Goal: Check status: Check status

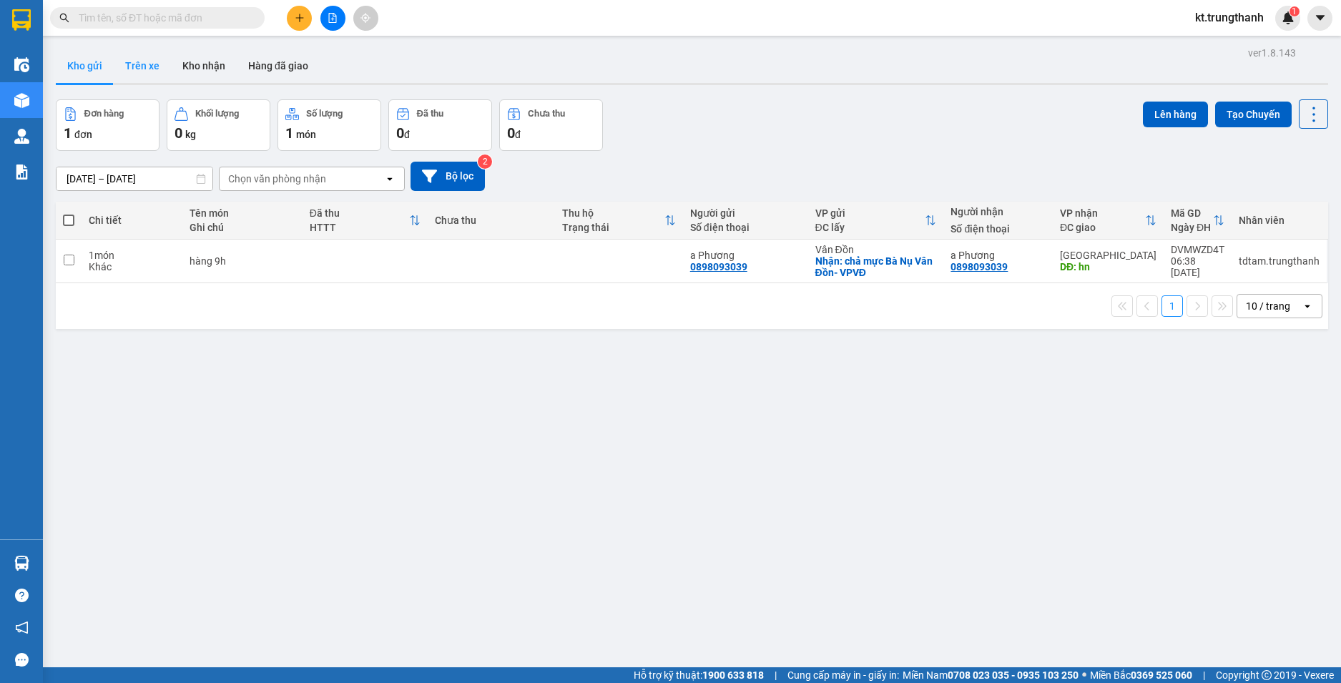
click at [152, 67] on button "Trên xe" at bounding box center [142, 66] width 57 height 34
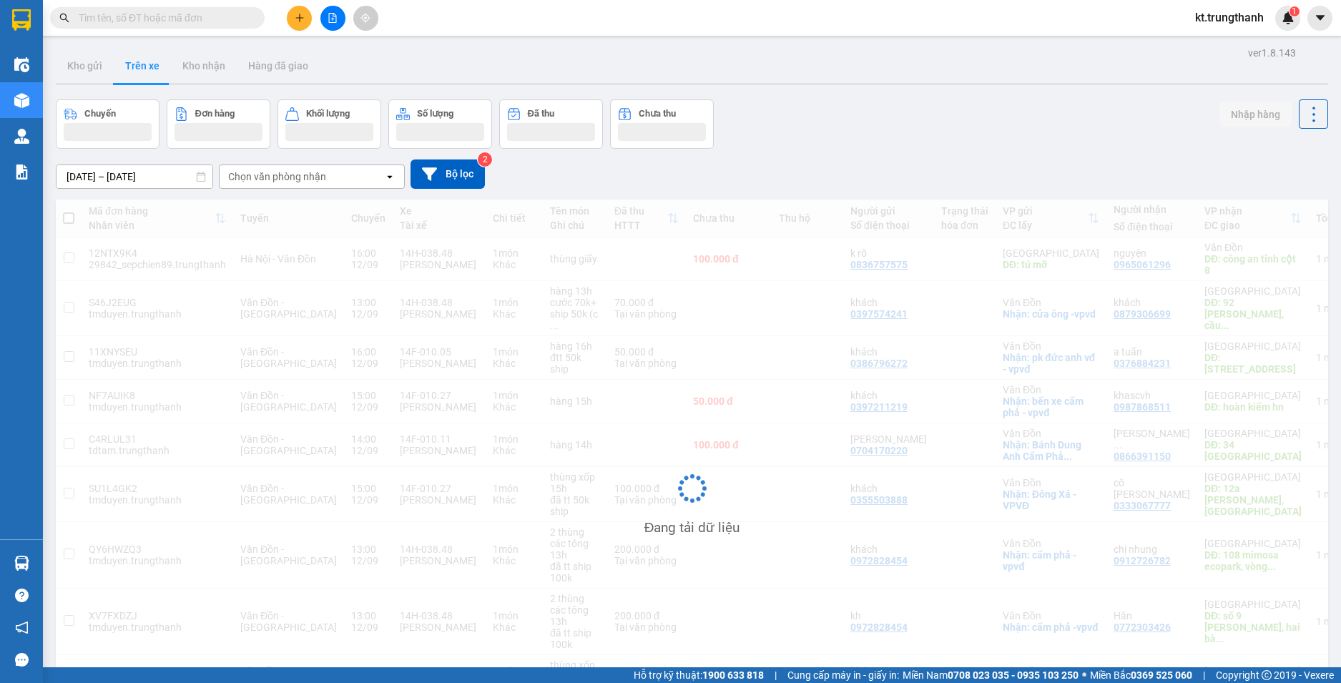
click at [126, 177] on input "[DATE] – [DATE]" at bounding box center [134, 176] width 156 height 23
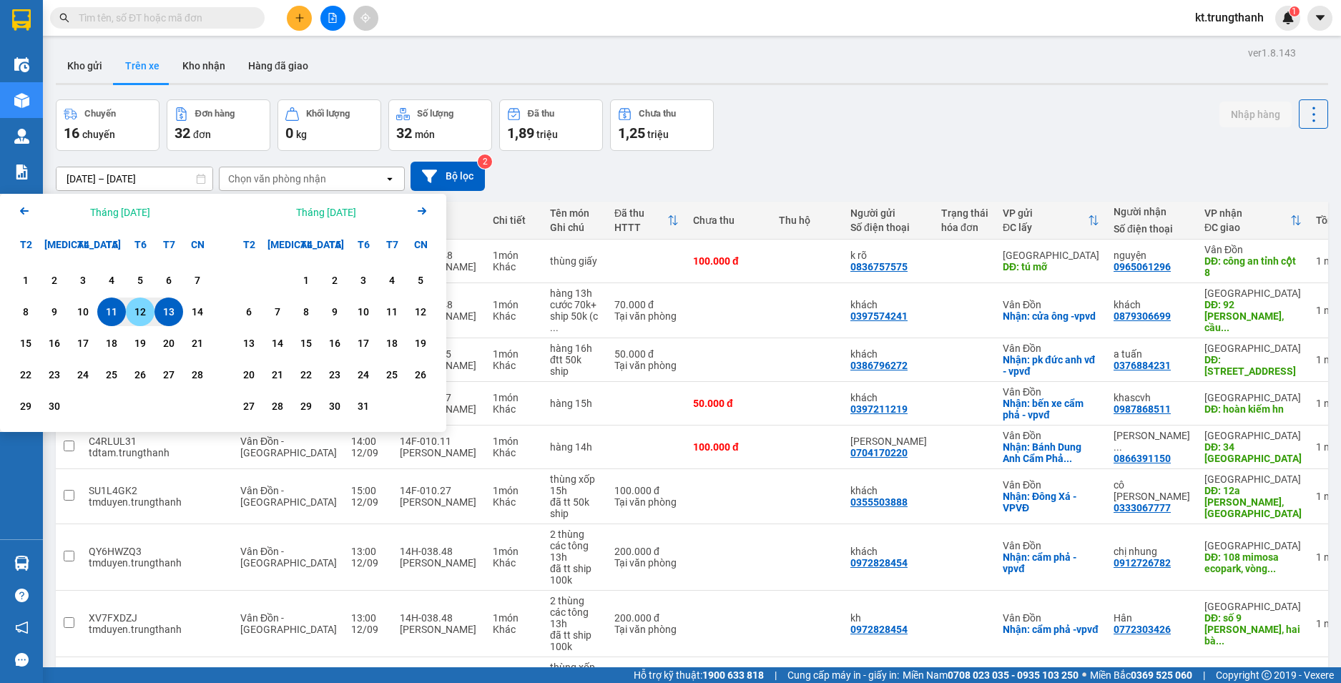
click at [137, 310] on div "12" at bounding box center [140, 311] width 20 height 17
type input "[DATE] – [DATE]"
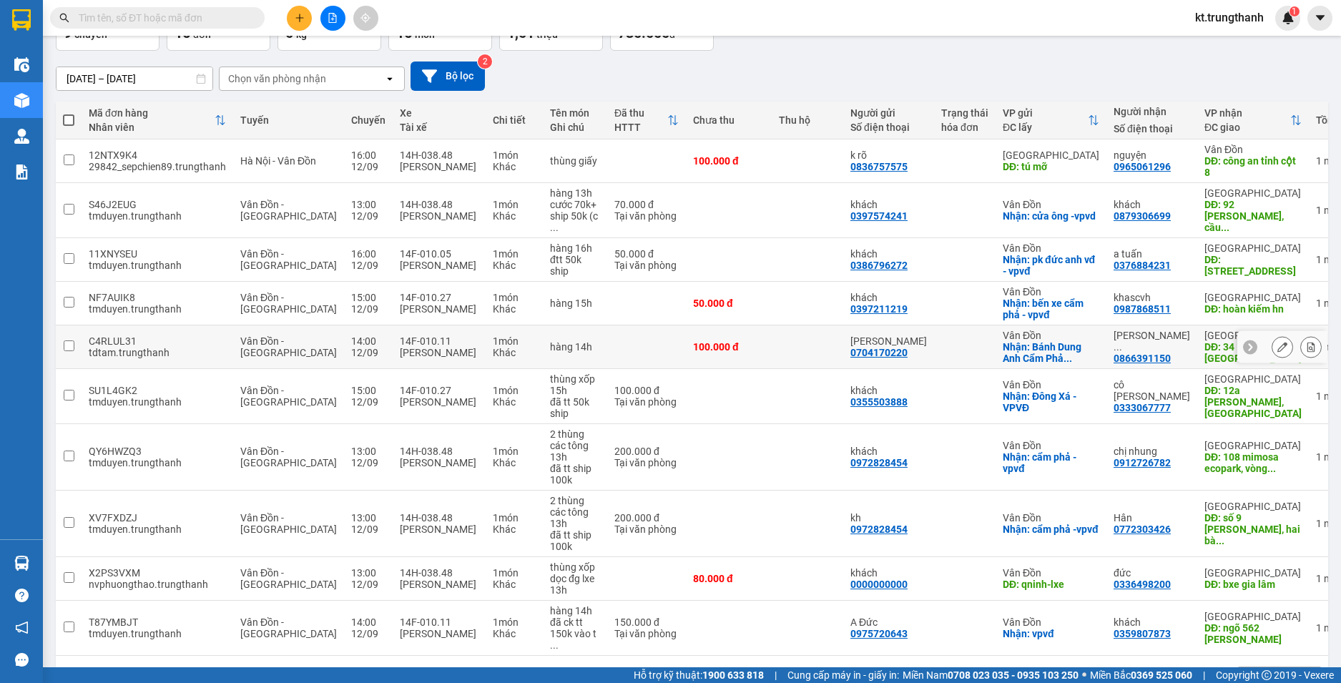
scroll to position [102, 0]
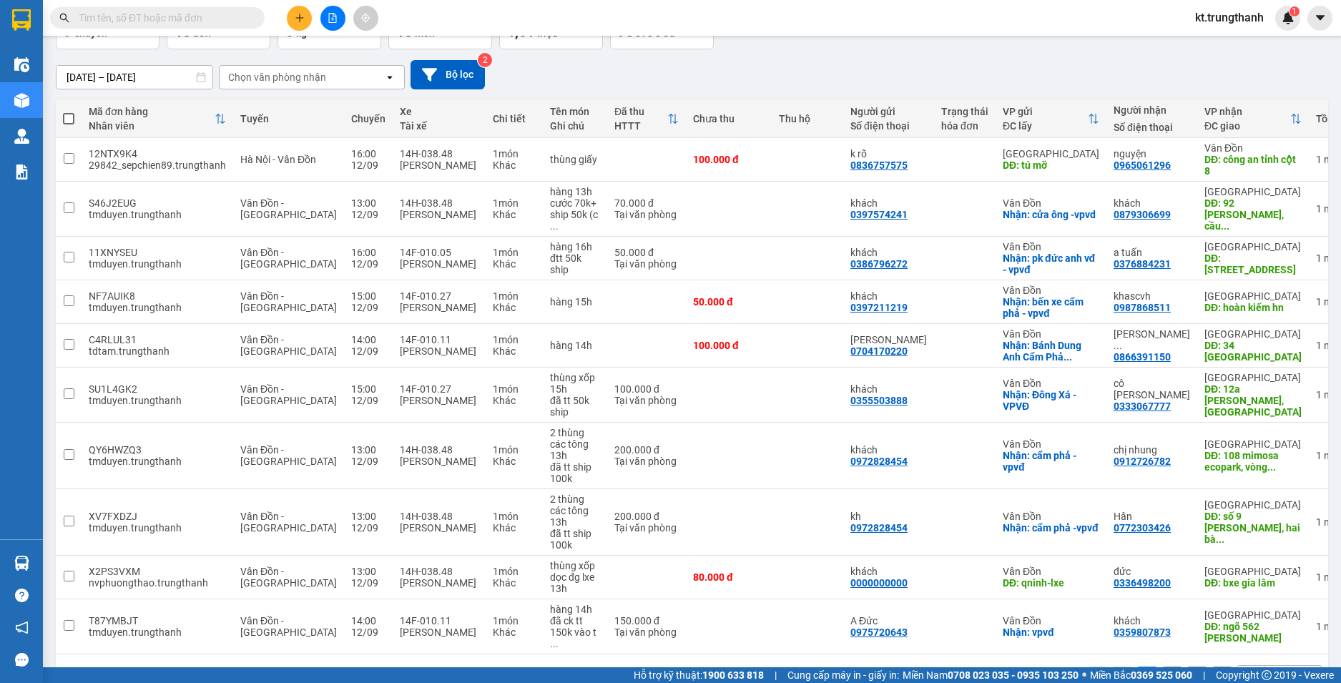
click at [1163, 666] on button "2" at bounding box center [1171, 676] width 21 height 21
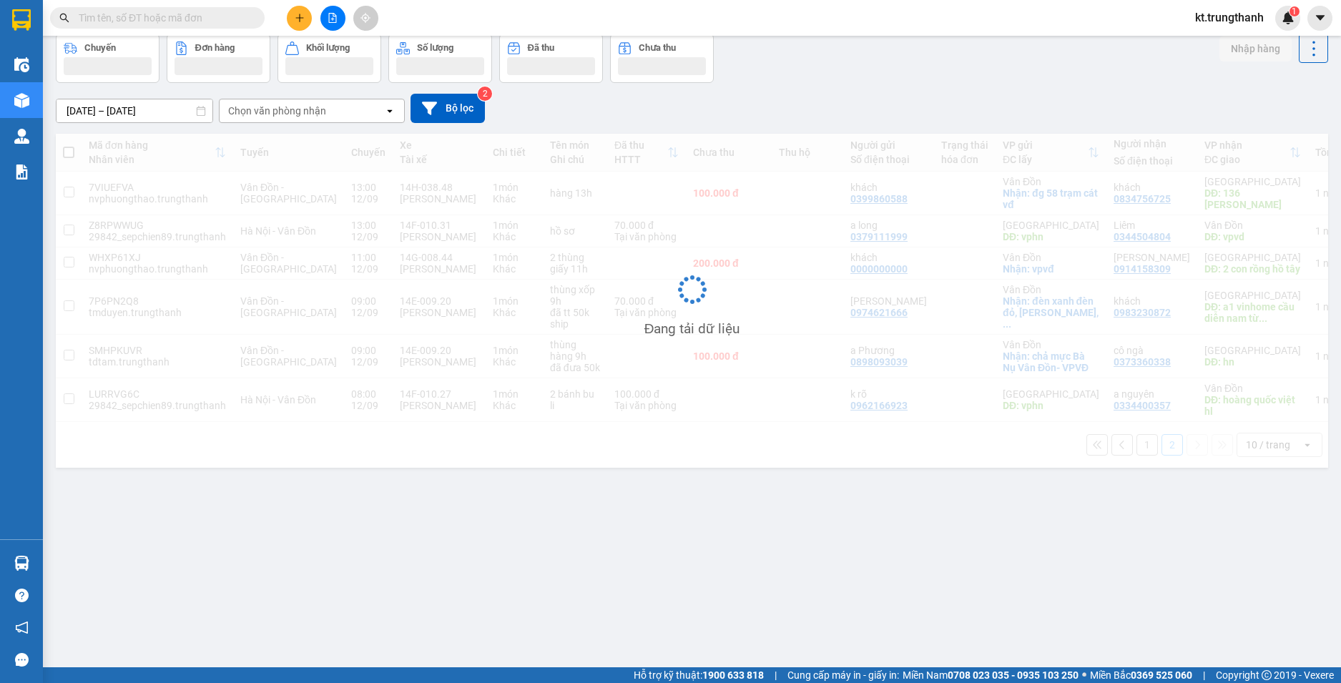
scroll to position [66, 0]
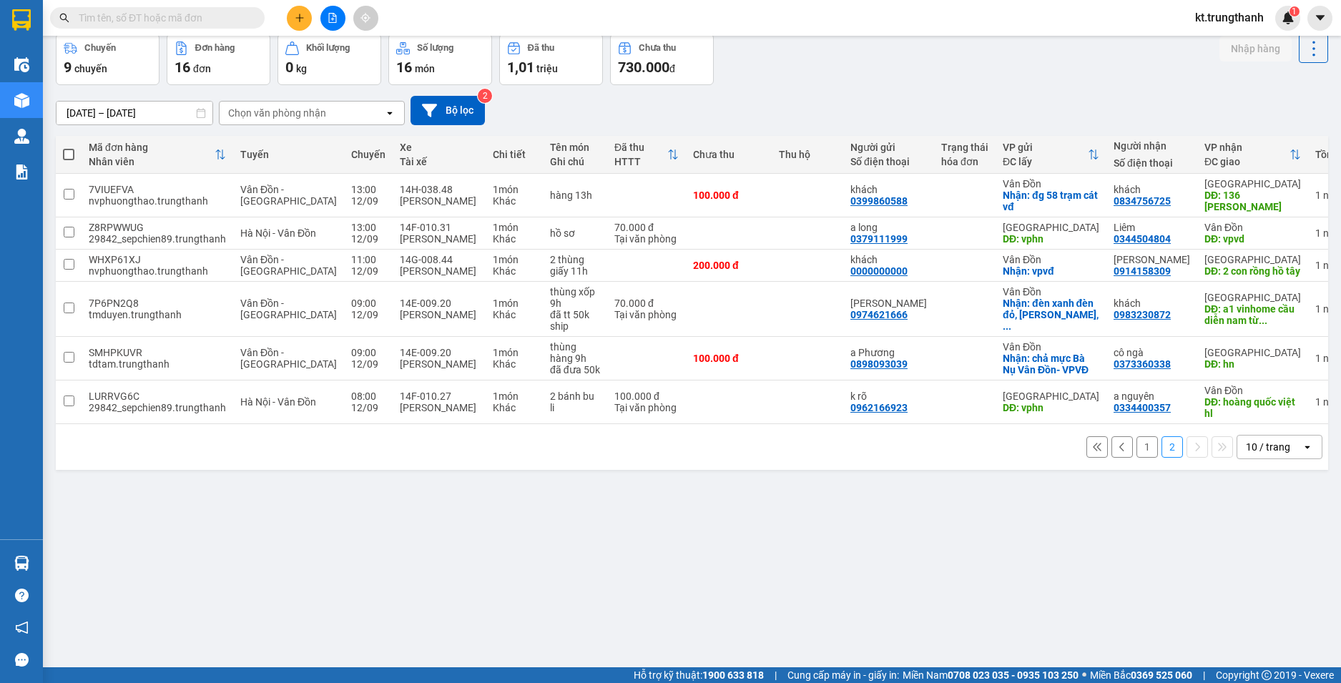
click at [1144, 458] on button "1" at bounding box center [1146, 446] width 21 height 21
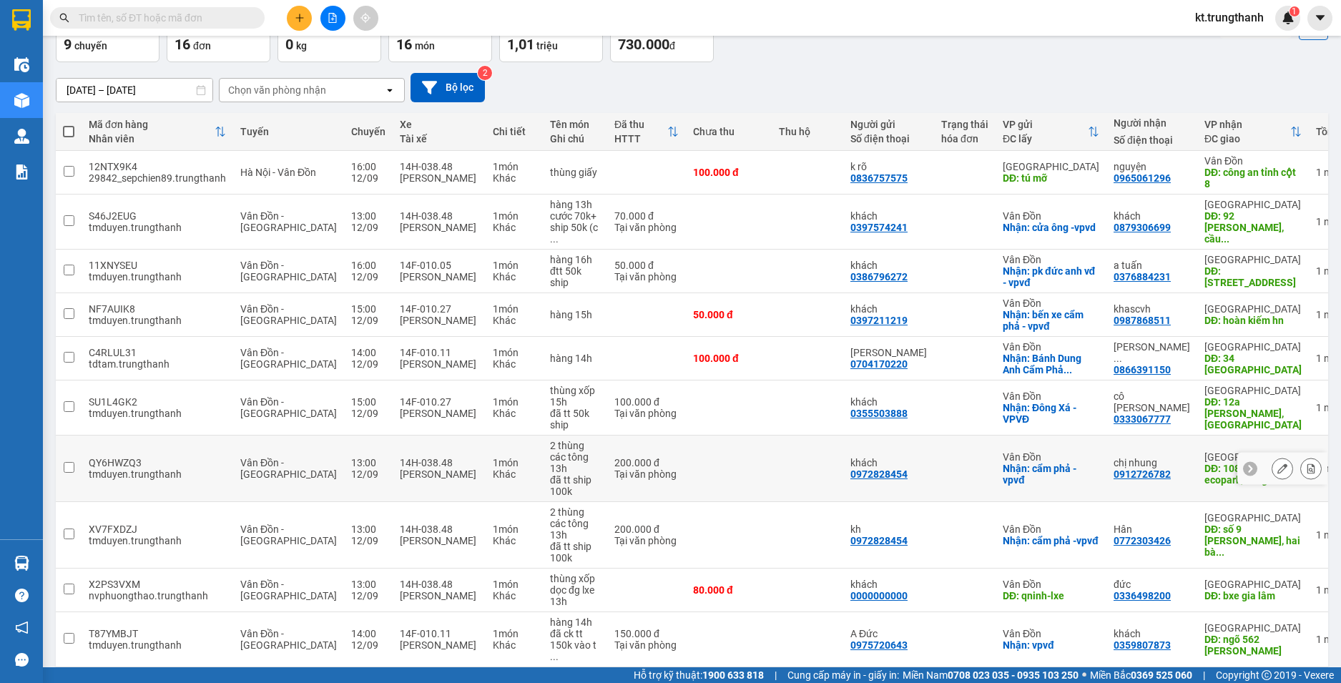
scroll to position [102, 0]
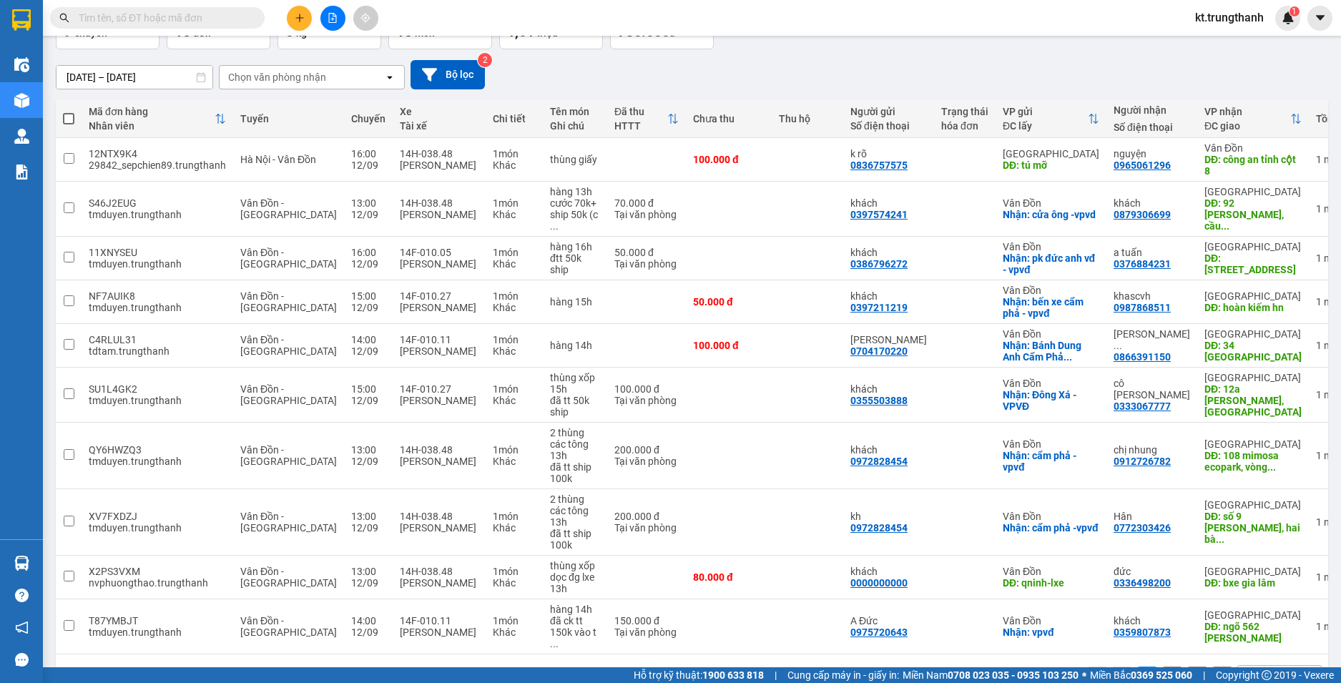
click at [1163, 666] on button "2" at bounding box center [1171, 676] width 21 height 21
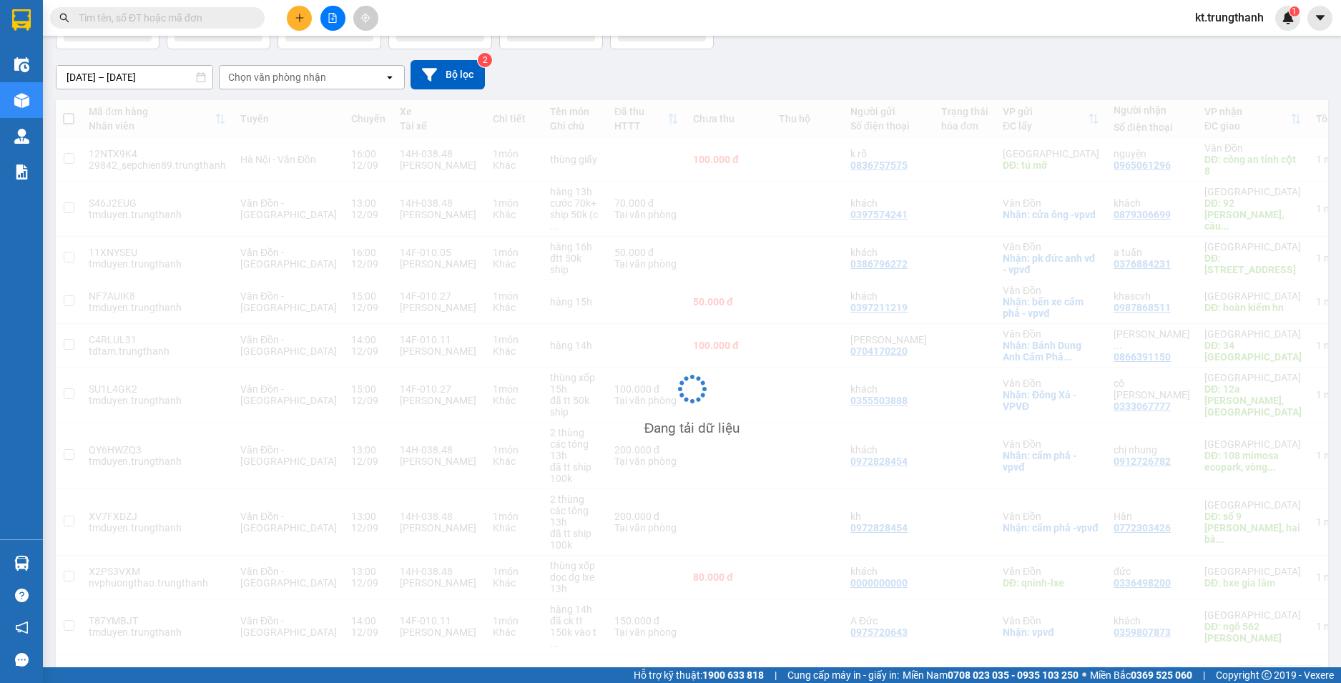
scroll to position [66, 0]
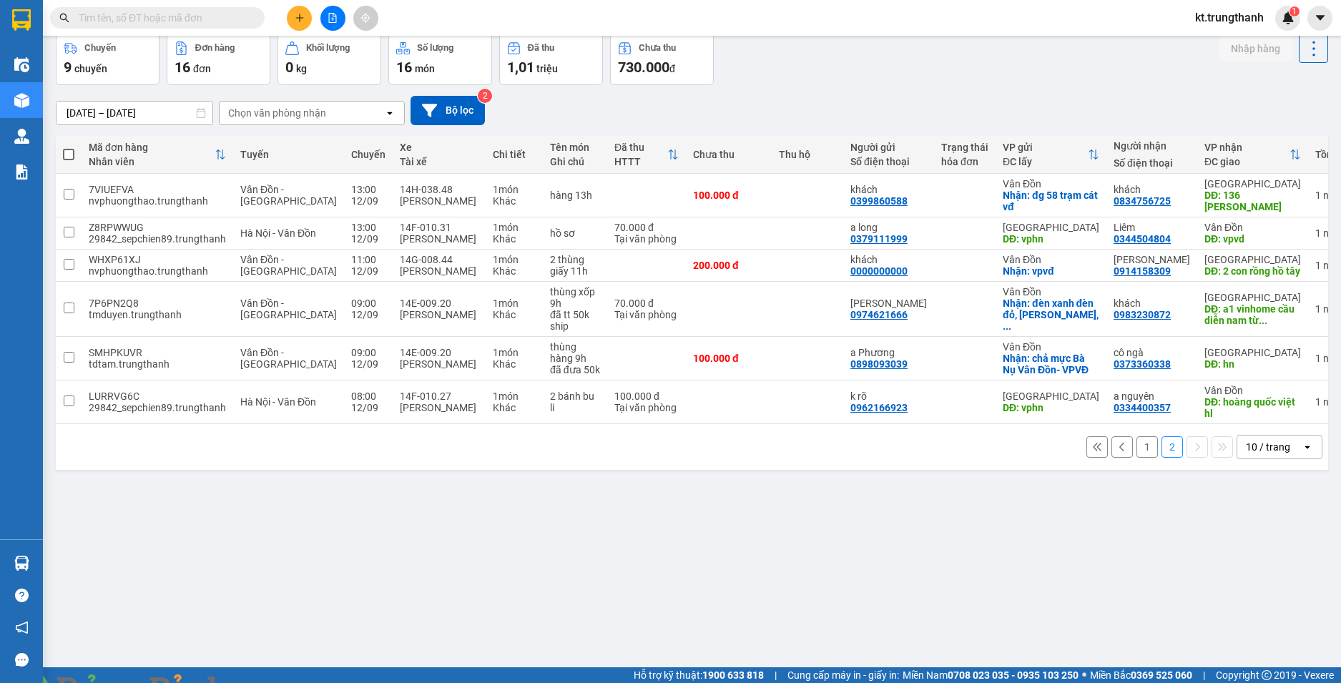
click at [1136, 453] on button "1" at bounding box center [1146, 446] width 21 height 21
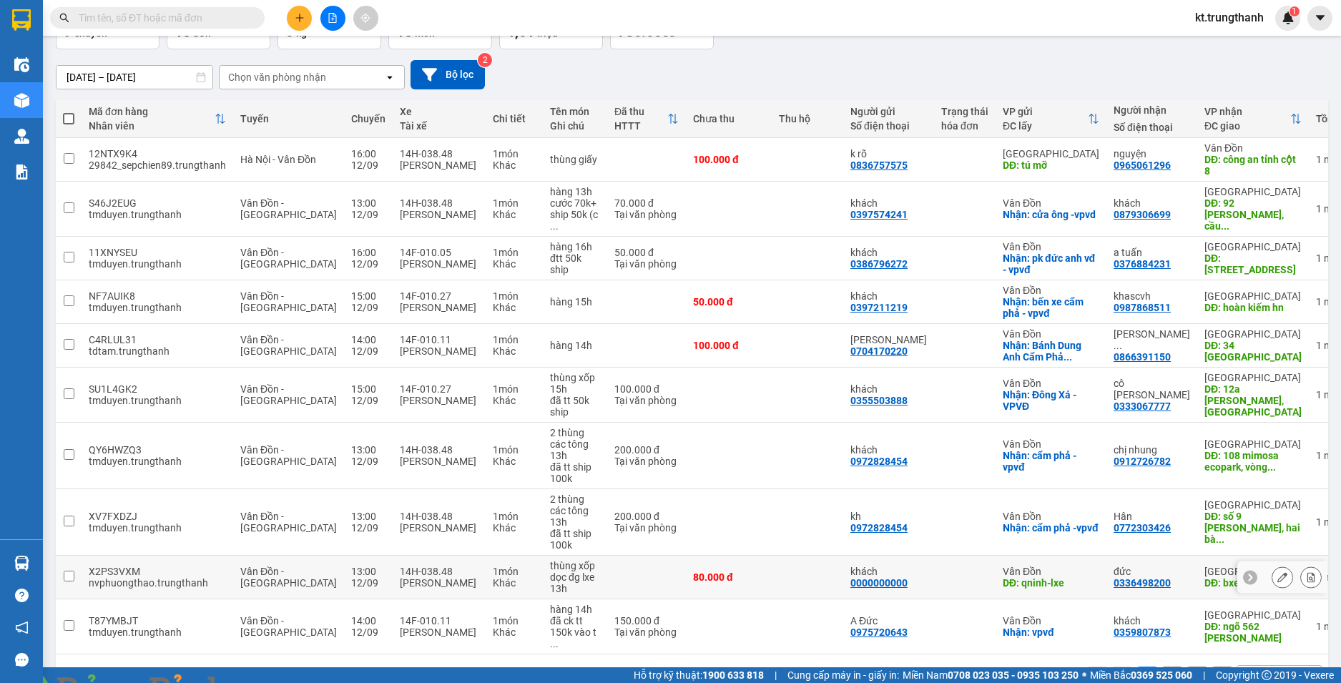
scroll to position [0, 0]
